Goal: Find specific page/section: Find specific page/section

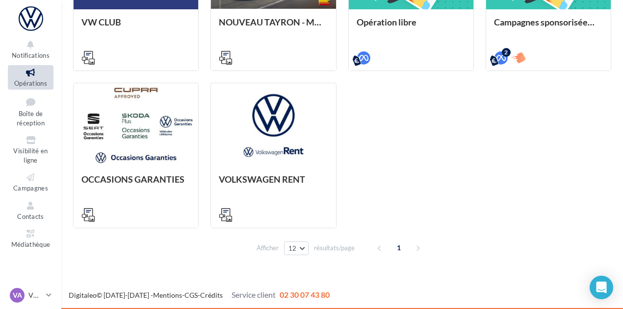
click at [30, 183] on link "Campagnes" at bounding box center [31, 182] width 46 height 24
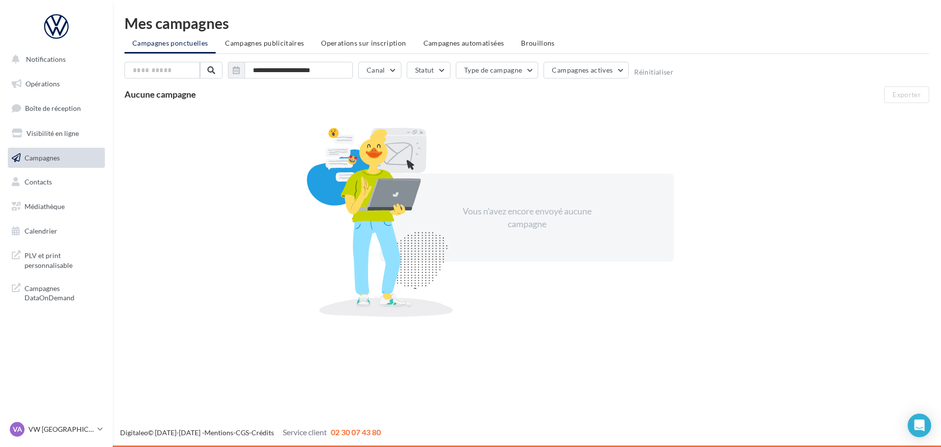
click at [48, 265] on span "PLV et print personnalisable" at bounding box center [63, 259] width 76 height 21
